Goal: Leave review/rating: Leave review/rating

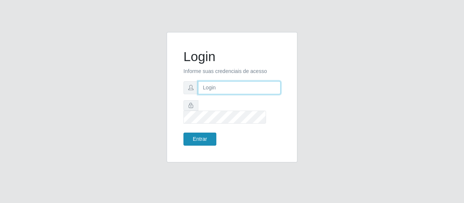
type input "[EMAIL_ADDRESS][DOMAIN_NAME]"
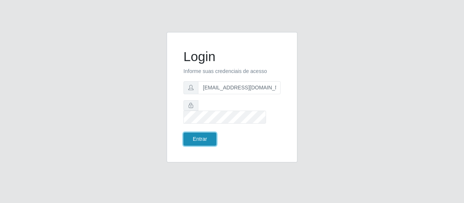
click at [198, 133] on button "Entrar" at bounding box center [199, 139] width 33 height 13
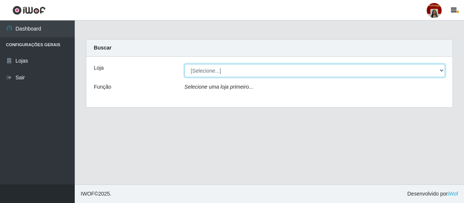
click at [243, 72] on select "[Selecione...] Mar Vermelho - Loja 04" at bounding box center [314, 70] width 261 height 13
select select "251"
click at [184, 64] on select "[Selecione...] Mar Vermelho - Loja 04" at bounding box center [314, 70] width 261 height 13
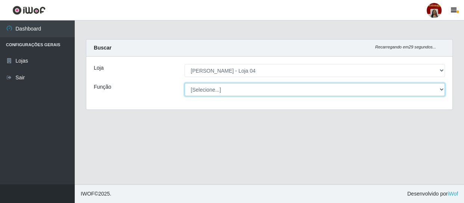
click at [246, 84] on select "[Selecione...] ASG ASG + ASG ++ Auxiliar de Depósito Auxiliar de Depósito + Aux…" at bounding box center [314, 89] width 261 height 13
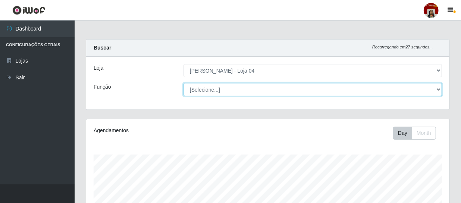
scroll to position [155, 364]
click at [184, 83] on select "[Selecione...] ASG ASG + ASG ++ Auxiliar de Depósito Auxiliar de Depósito + Aux…" at bounding box center [313, 89] width 259 height 13
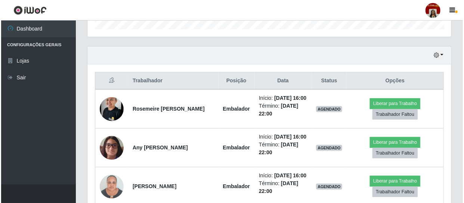
scroll to position [271, 0]
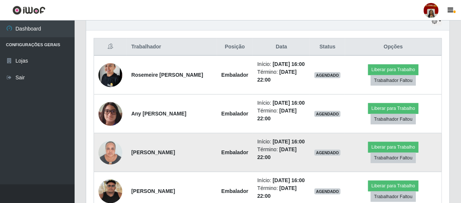
click at [109, 169] on img at bounding box center [111, 153] width 24 height 32
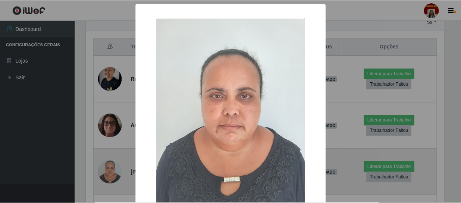
scroll to position [155, 360]
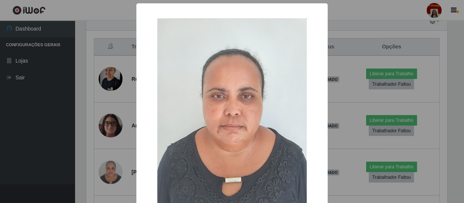
click at [82, 144] on div "× OK Cancel" at bounding box center [232, 101] width 464 height 203
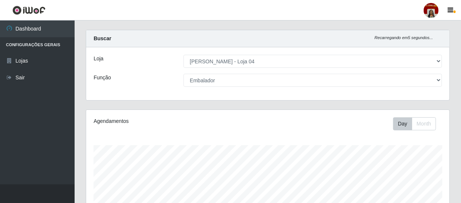
scroll to position [0, 0]
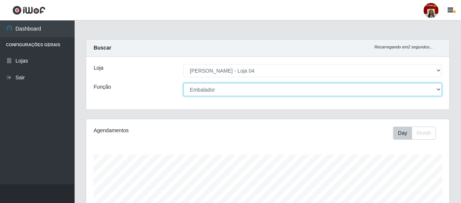
click at [440, 89] on select "[Selecione...] ASG ASG + ASG ++ Auxiliar de Depósito Auxiliar de Depósito + Aux…" at bounding box center [313, 89] width 259 height 13
select select "22"
click at [184, 83] on select "[Selecione...] ASG ASG + ASG ++ Auxiliar de Depósito Auxiliar de Depósito + Aux…" at bounding box center [313, 89] width 259 height 13
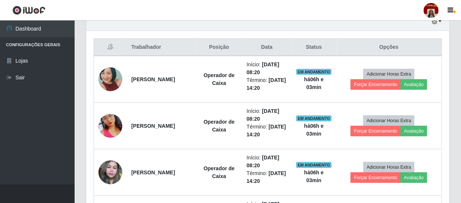
scroll to position [271, 0]
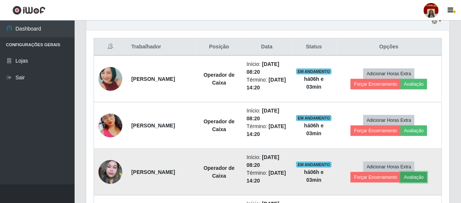
click at [418, 179] on button "Avaliação" at bounding box center [414, 177] width 26 height 10
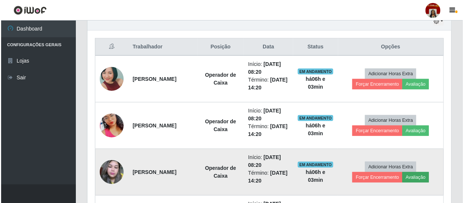
scroll to position [155, 360]
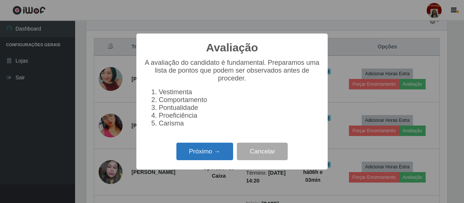
click at [224, 159] on button "Próximo →" at bounding box center [204, 152] width 57 height 18
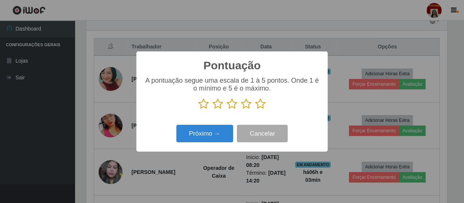
scroll to position [373062, 372856]
click at [258, 102] on icon at bounding box center [260, 104] width 10 height 11
click at [255, 110] on input "radio" at bounding box center [255, 110] width 0 height 0
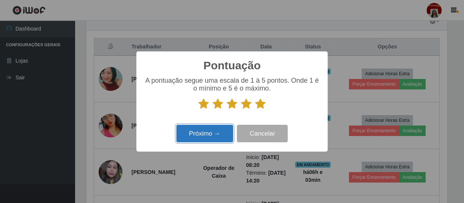
click at [214, 129] on button "Próximo →" at bounding box center [204, 134] width 57 height 18
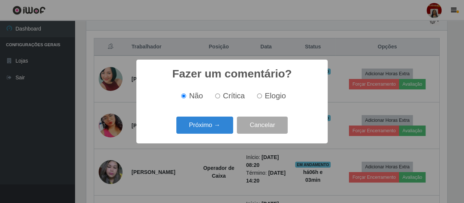
click at [214, 129] on button "Próximo →" at bounding box center [204, 126] width 57 height 18
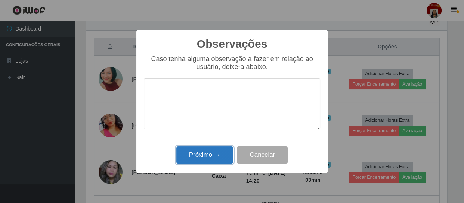
click at [207, 157] on button "Próximo →" at bounding box center [204, 156] width 57 height 18
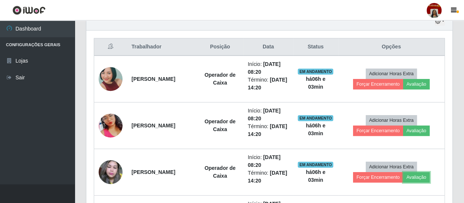
scroll to position [155, 364]
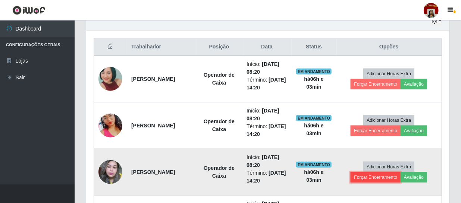
click at [381, 175] on button "Forçar Encerramento" at bounding box center [376, 177] width 50 height 10
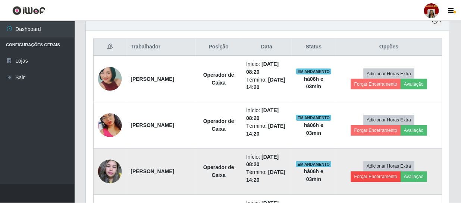
scroll to position [155, 360]
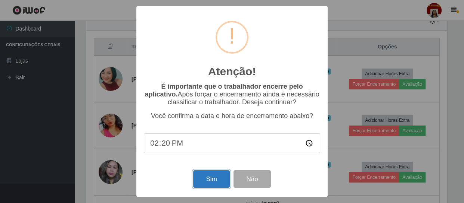
click at [213, 177] on button "Sim" at bounding box center [211, 180] width 36 height 18
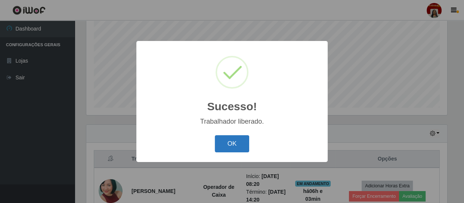
click at [241, 143] on button "OK" at bounding box center [232, 144] width 35 height 18
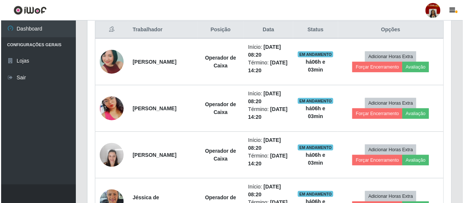
scroll to position [328, 0]
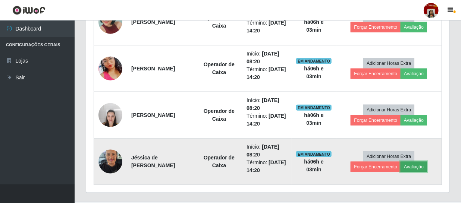
click at [418, 164] on button "Avaliação" at bounding box center [414, 167] width 26 height 10
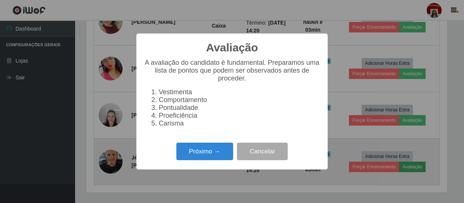
scroll to position [155, 360]
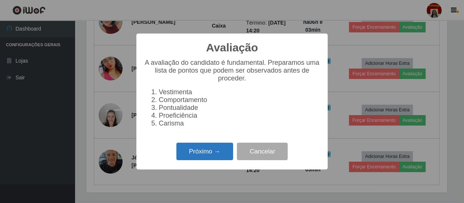
click at [216, 158] on button "Próximo →" at bounding box center [204, 152] width 57 height 18
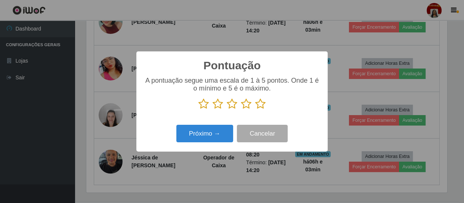
click at [262, 102] on icon at bounding box center [260, 104] width 10 height 11
click at [255, 110] on input "radio" at bounding box center [255, 110] width 0 height 0
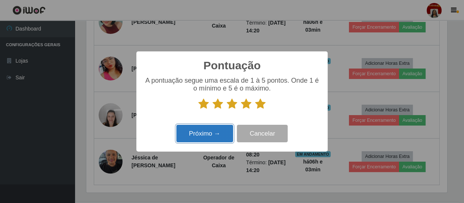
click at [222, 133] on button "Próximo →" at bounding box center [204, 134] width 57 height 18
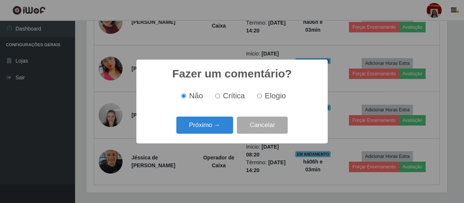
click at [231, 116] on div "Fazer um comentário? × Não Crítica Elogio Próximo → Cancelar" at bounding box center [231, 102] width 191 height 84
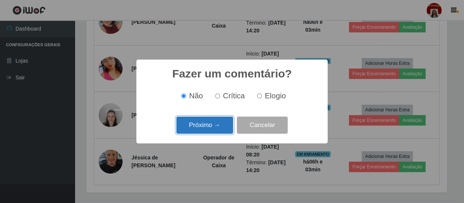
click at [216, 120] on button "Próximo →" at bounding box center [204, 126] width 57 height 18
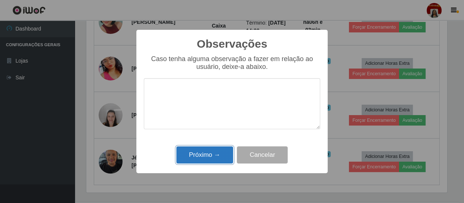
click at [200, 159] on button "Próximo →" at bounding box center [204, 156] width 57 height 18
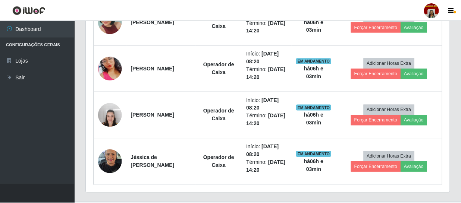
scroll to position [155, 364]
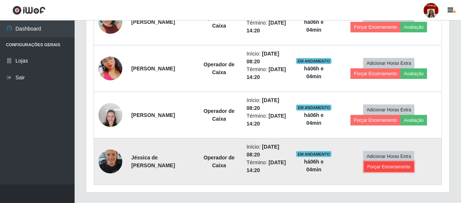
click at [390, 167] on button "Forçar Encerramento" at bounding box center [389, 167] width 50 height 10
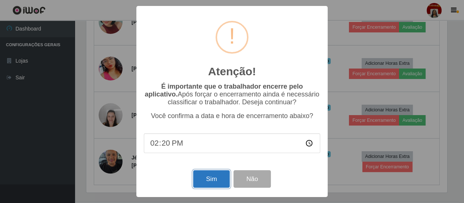
click at [201, 175] on button "Sim" at bounding box center [211, 180] width 36 height 18
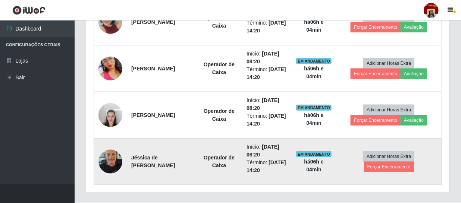
scroll to position [0, 0]
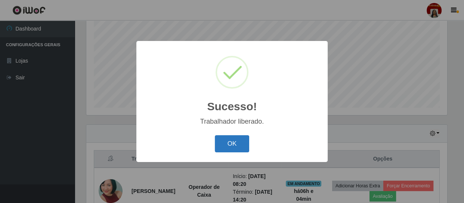
click at [240, 148] on button "OK" at bounding box center [232, 144] width 35 height 18
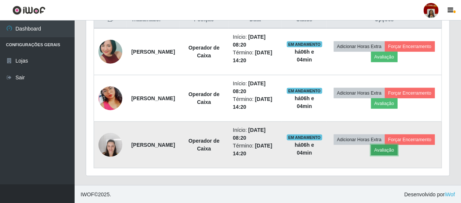
click at [398, 152] on button "Avaliação" at bounding box center [384, 150] width 26 height 10
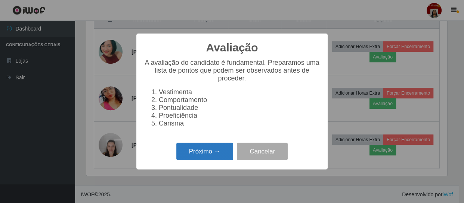
click at [203, 149] on button "Próximo →" at bounding box center [204, 152] width 57 height 18
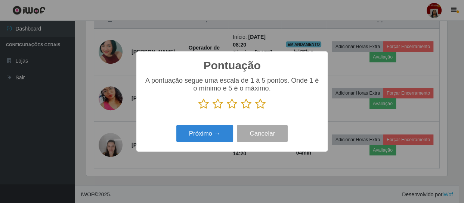
click at [257, 106] on icon at bounding box center [260, 104] width 10 height 11
click at [255, 110] on input "radio" at bounding box center [255, 110] width 0 height 0
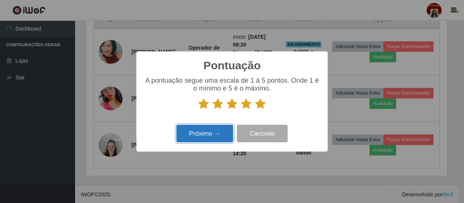
click at [209, 133] on button "Próximo →" at bounding box center [204, 134] width 57 height 18
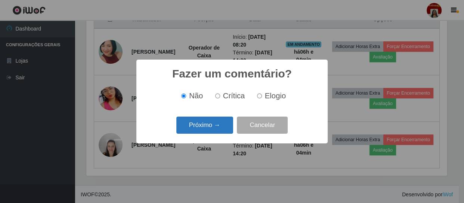
click at [209, 134] on button "Próximo →" at bounding box center [204, 126] width 57 height 18
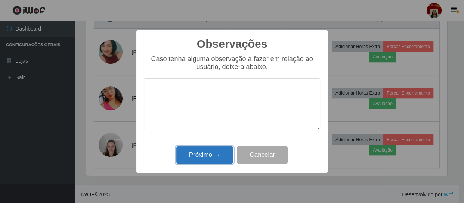
click at [203, 155] on button "Próximo →" at bounding box center [204, 156] width 57 height 18
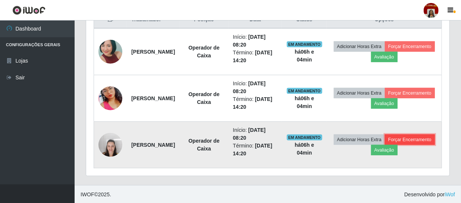
click at [385, 145] on button "Forçar Encerramento" at bounding box center [410, 140] width 50 height 10
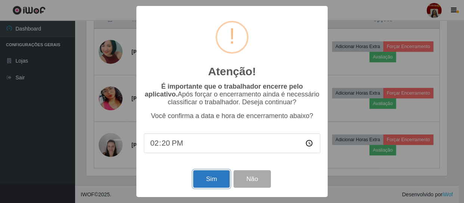
click at [215, 179] on button "Sim" at bounding box center [211, 180] width 36 height 18
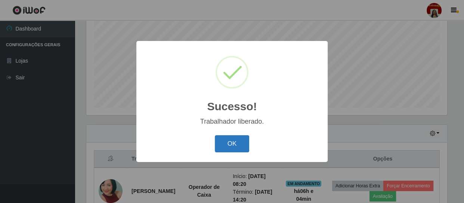
click at [238, 146] on button "OK" at bounding box center [232, 144] width 35 height 18
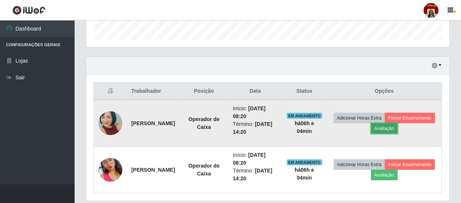
click at [398, 126] on button "Avaliação" at bounding box center [384, 129] width 26 height 10
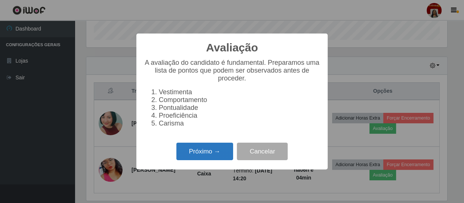
click at [206, 151] on button "Próximo →" at bounding box center [204, 152] width 57 height 18
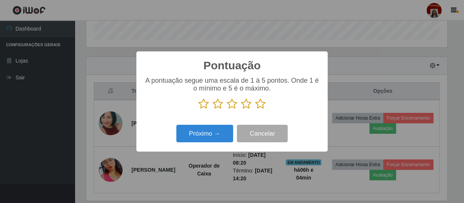
click at [261, 105] on icon at bounding box center [260, 104] width 10 height 11
click at [255, 110] on input "radio" at bounding box center [255, 110] width 0 height 0
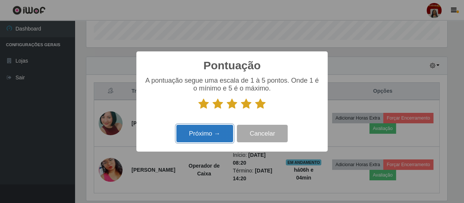
click at [229, 131] on button "Próximo →" at bounding box center [204, 134] width 57 height 18
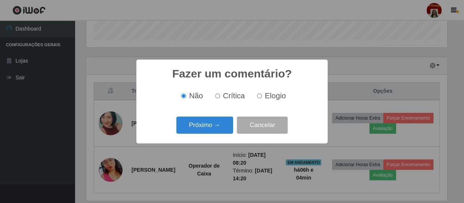
click at [229, 131] on button "Próximo →" at bounding box center [204, 126] width 57 height 18
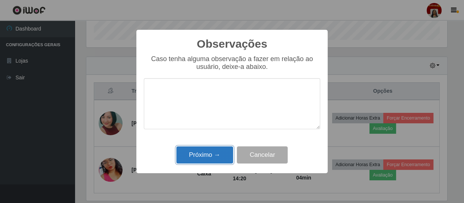
click at [218, 150] on button "Próximo →" at bounding box center [204, 156] width 57 height 18
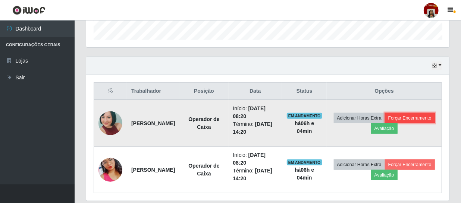
click at [385, 124] on button "Forçar Encerramento" at bounding box center [410, 118] width 50 height 10
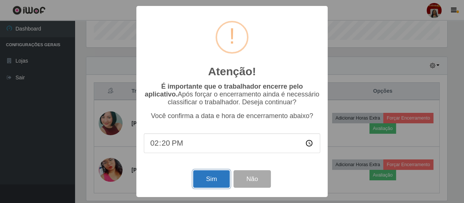
click at [206, 177] on button "Sim" at bounding box center [211, 180] width 36 height 18
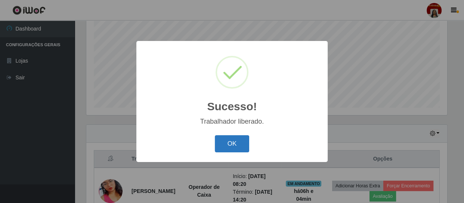
click at [220, 140] on button "OK" at bounding box center [232, 144] width 35 height 18
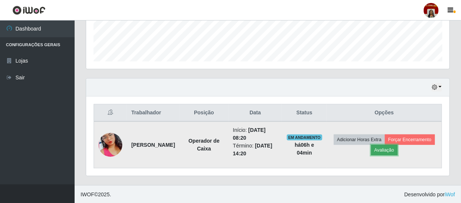
click at [398, 150] on button "Avaliação" at bounding box center [384, 150] width 26 height 10
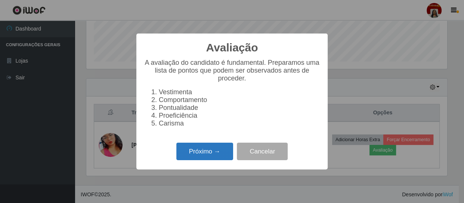
click at [220, 153] on button "Próximo →" at bounding box center [204, 152] width 57 height 18
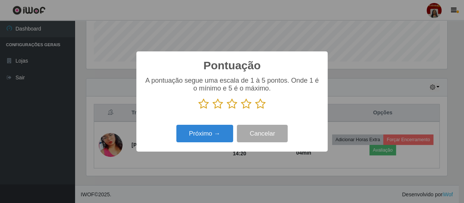
click at [261, 107] on icon at bounding box center [260, 104] width 10 height 11
click at [255, 110] on input "radio" at bounding box center [255, 110] width 0 height 0
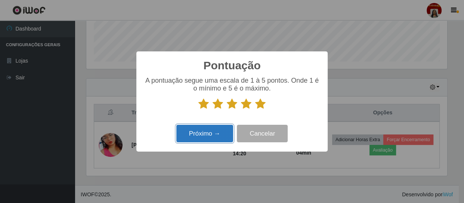
click at [227, 128] on button "Próximo →" at bounding box center [204, 134] width 57 height 18
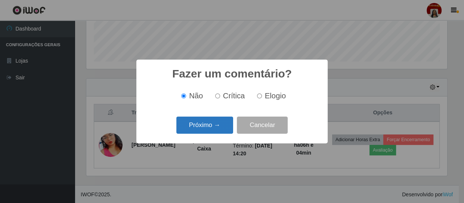
click at [224, 129] on button "Próximo →" at bounding box center [204, 126] width 57 height 18
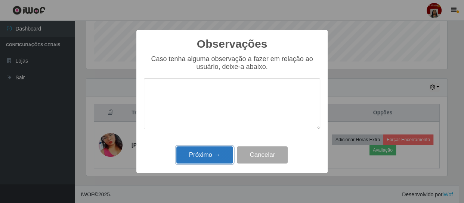
click at [203, 156] on button "Próximo →" at bounding box center [204, 156] width 57 height 18
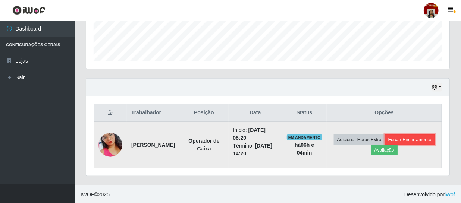
click at [385, 145] on button "Forçar Encerramento" at bounding box center [410, 140] width 50 height 10
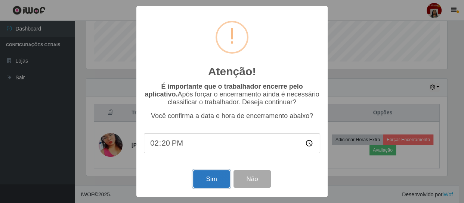
click at [209, 177] on button "Sim" at bounding box center [211, 180] width 36 height 18
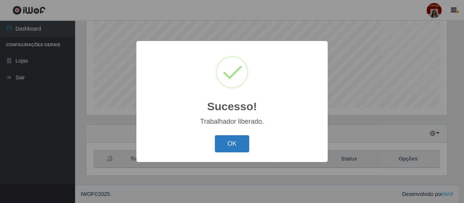
click at [235, 143] on button "OK" at bounding box center [232, 144] width 35 height 18
